Goal: Task Accomplishment & Management: Manage account settings

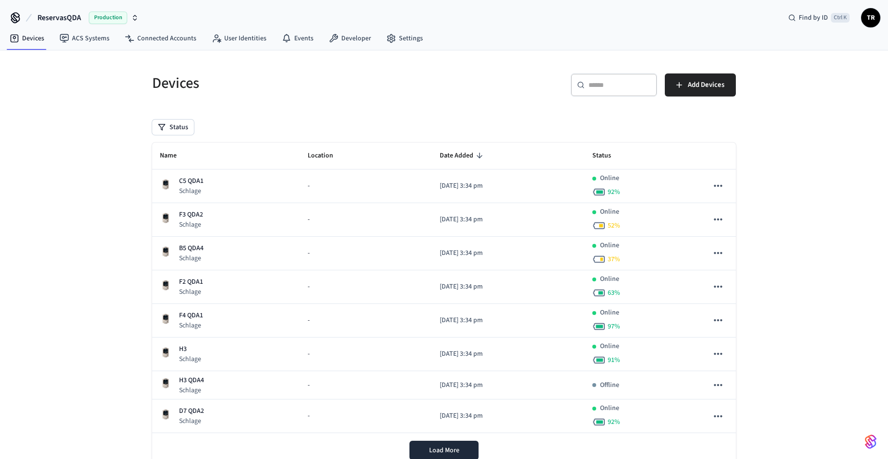
click at [872, 19] on span "TR" at bounding box center [870, 17] width 17 height 17
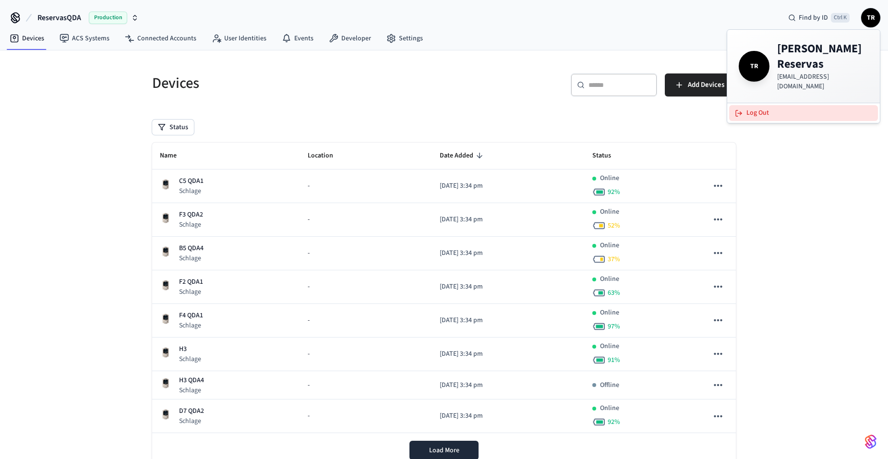
click at [786, 105] on button "Log Out" at bounding box center [803, 113] width 149 height 16
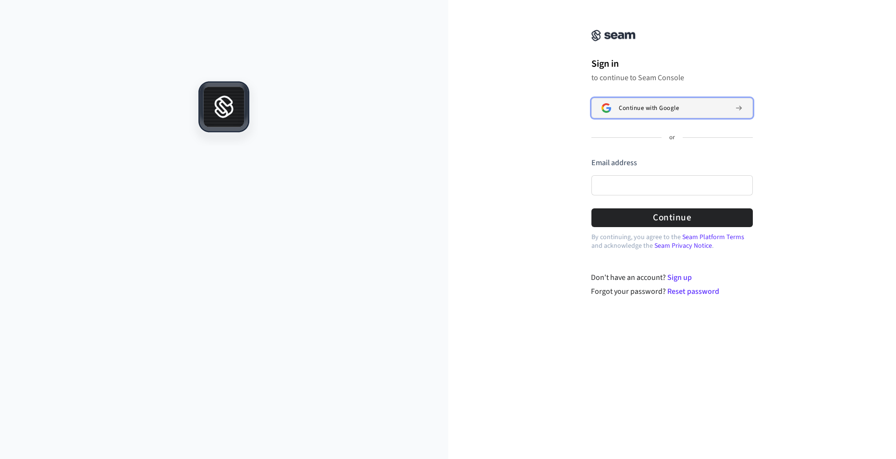
click at [617, 106] on button "Continue with Google" at bounding box center [671, 108] width 161 height 20
